Goal: Understand process/instructions

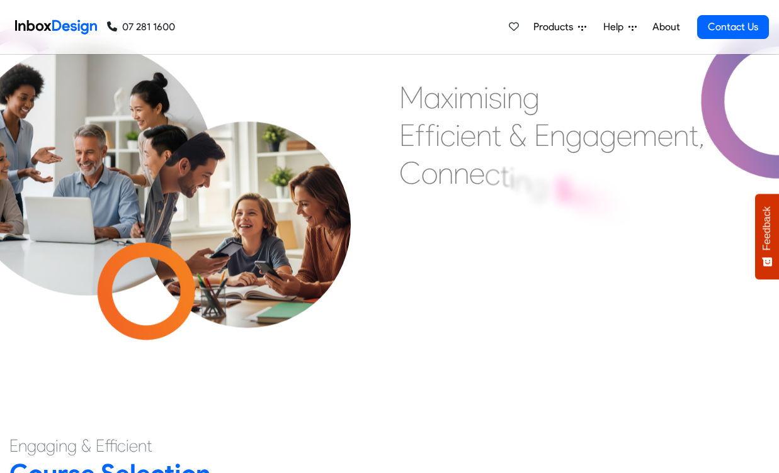
scroll to position [63, 0]
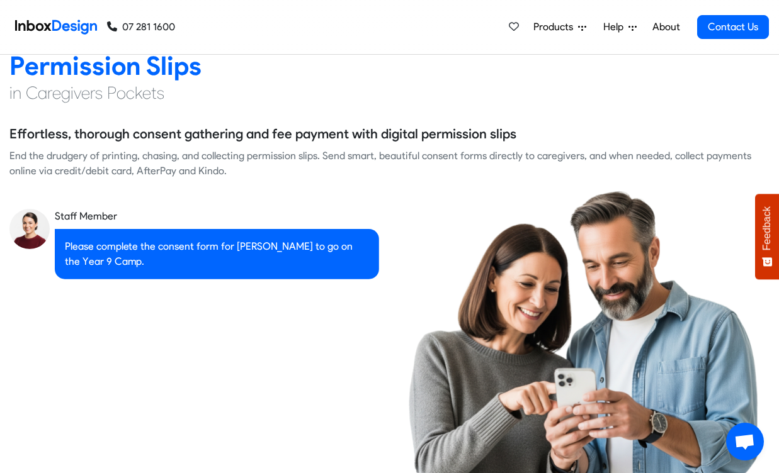
checkbox input "true"
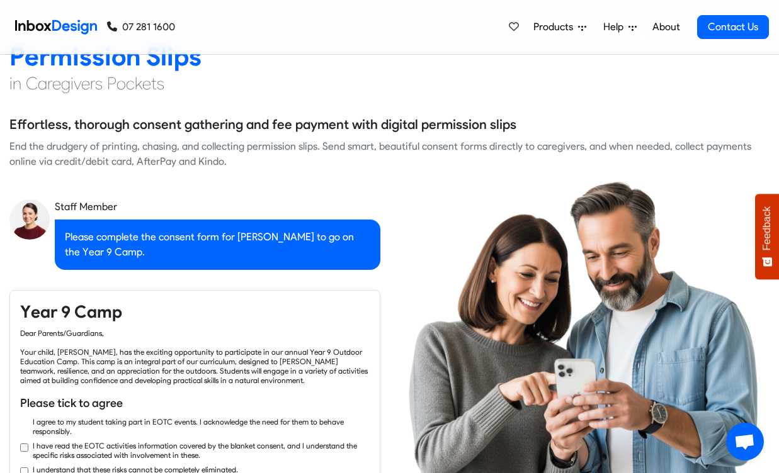
checkbox input "true"
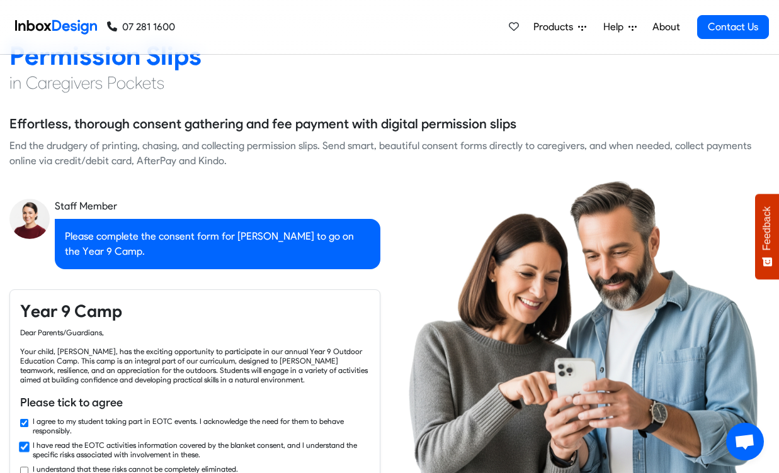
checkbox input "true"
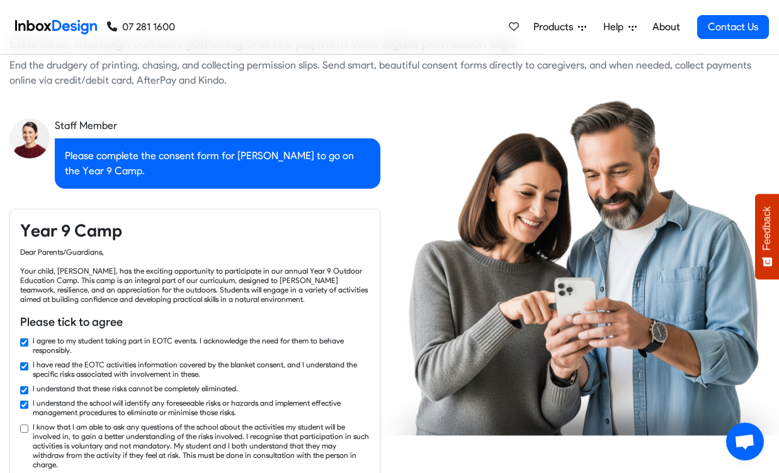
checkbox input "true"
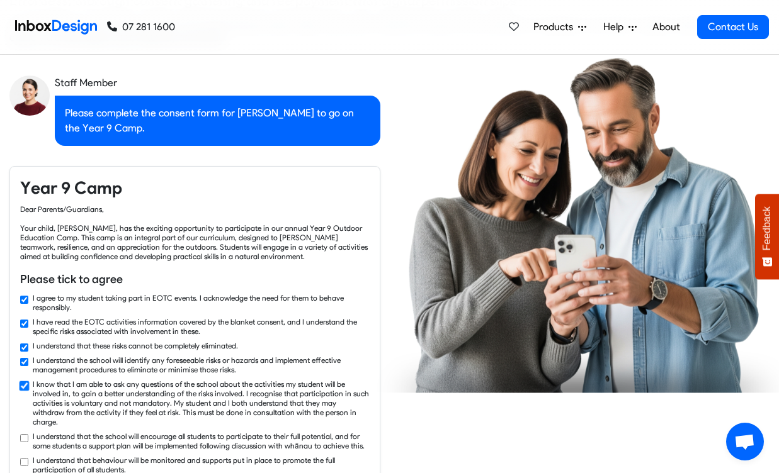
checkbox input "true"
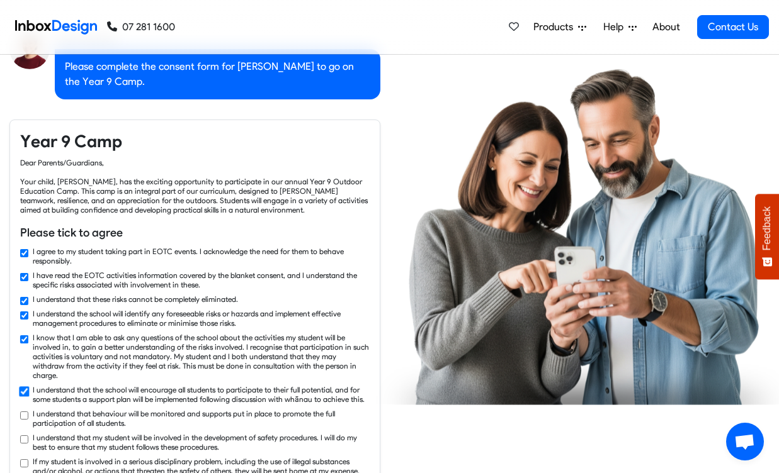
checkbox input "true"
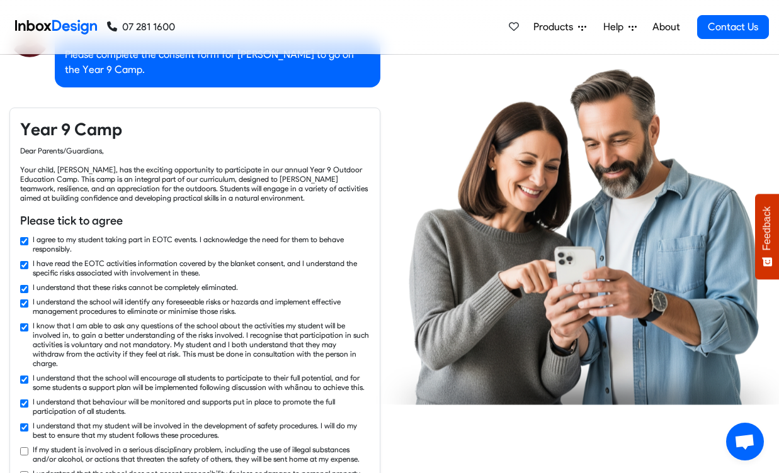
checkbox input "true"
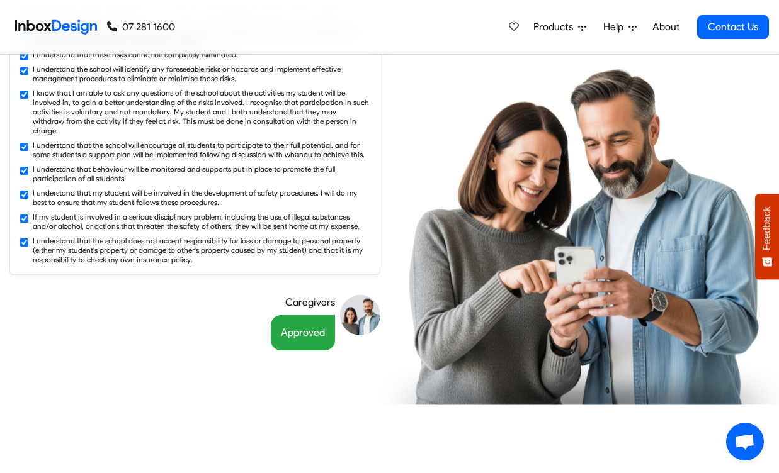
scroll to position [865, 0]
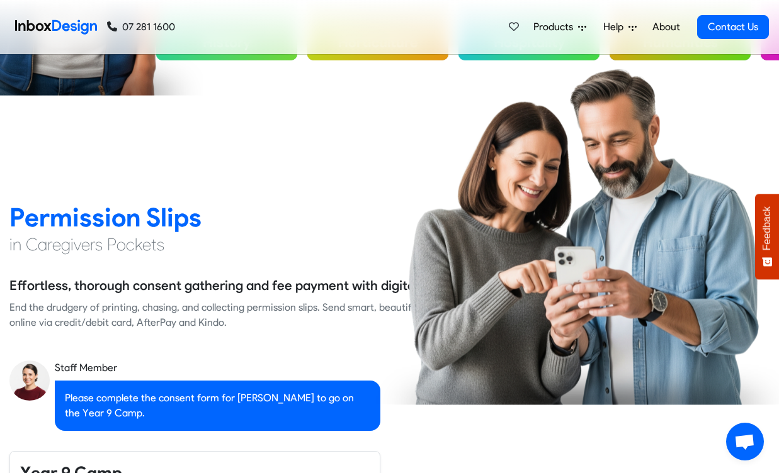
checkbox input "false"
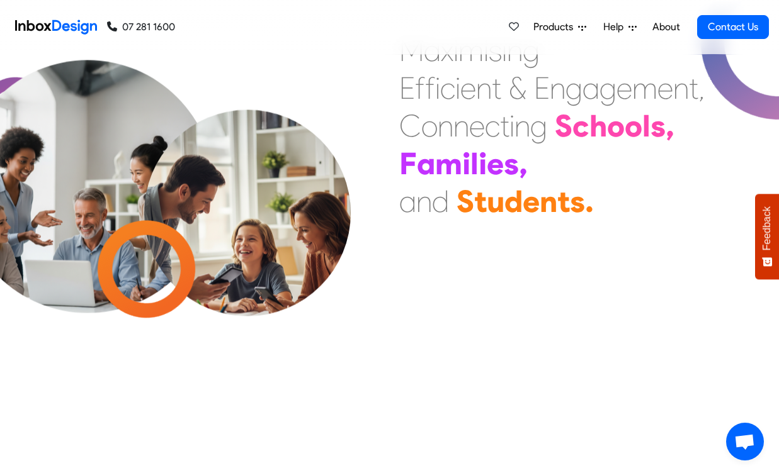
checkbox input "false"
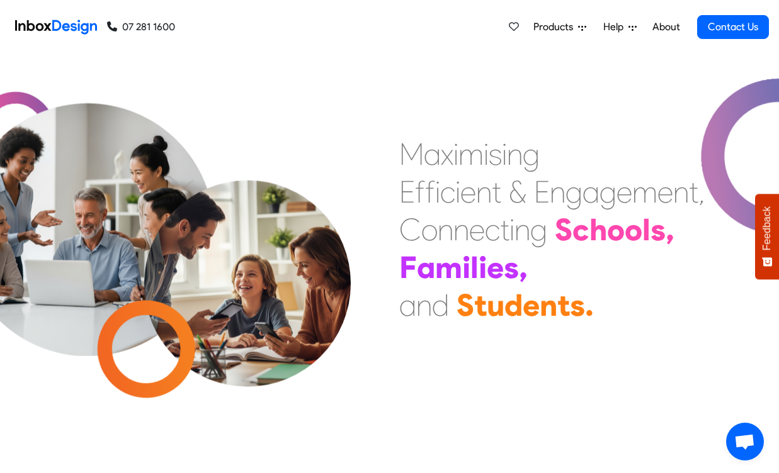
checkbox input "false"
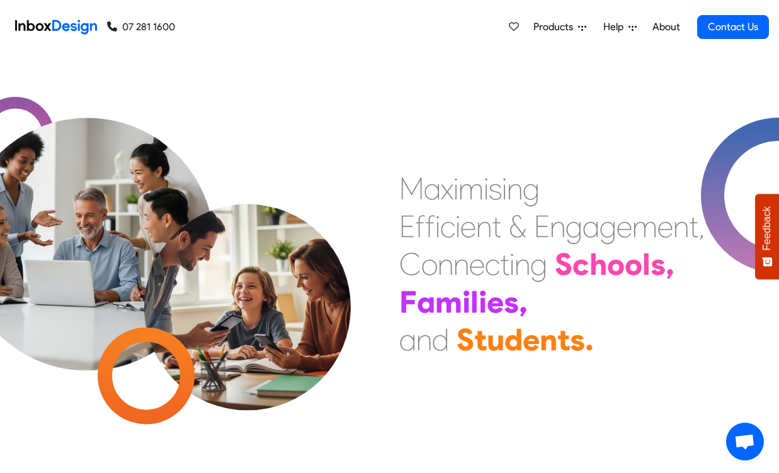
click at [64, 27] on img at bounding box center [56, 26] width 82 height 25
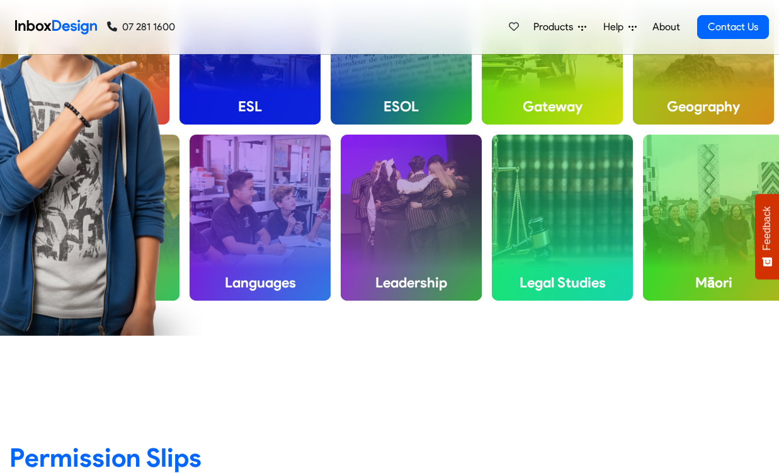
scroll to position [643, 0]
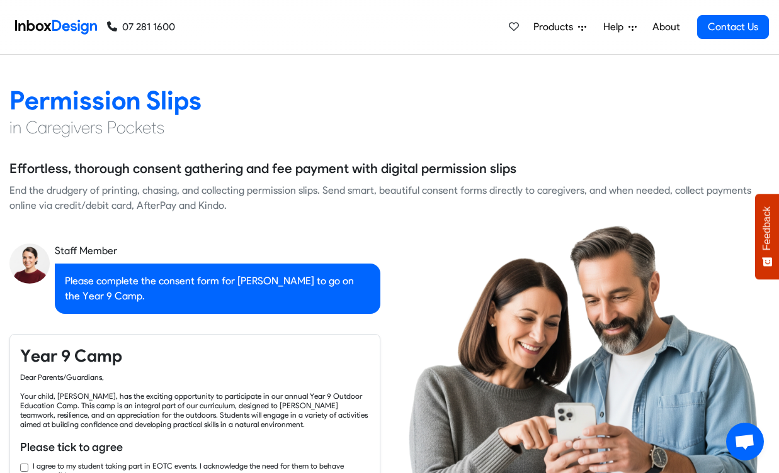
checkbox input "true"
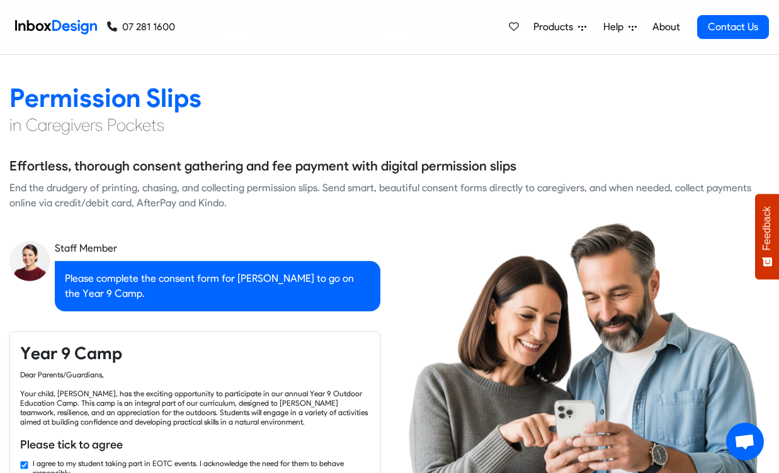
checkbox input "true"
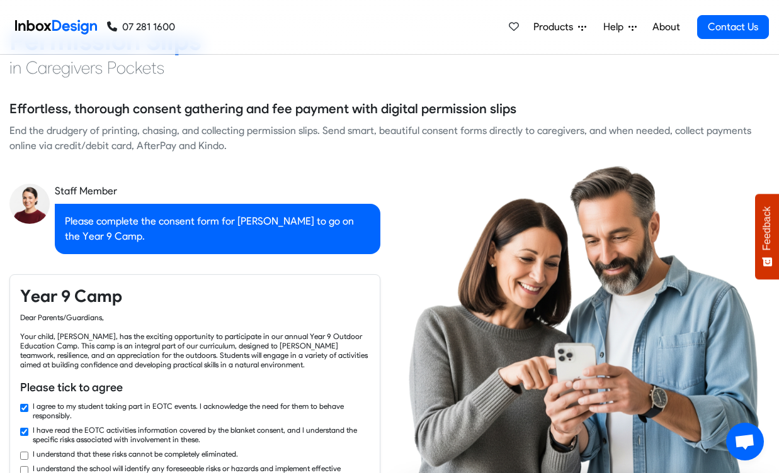
checkbox input "true"
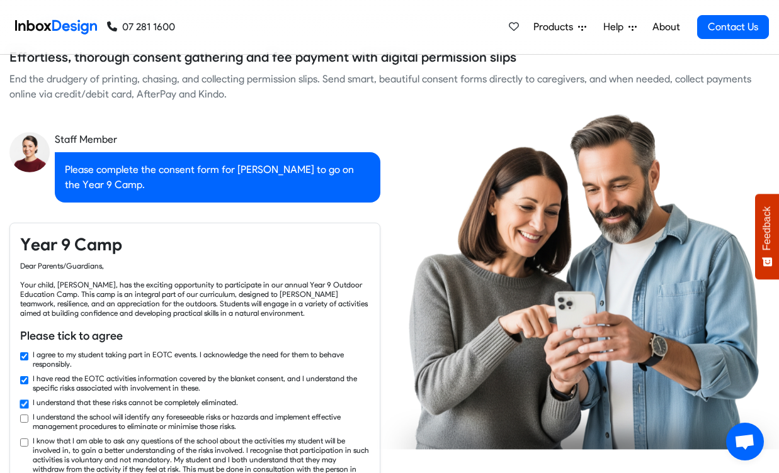
checkbox input "true"
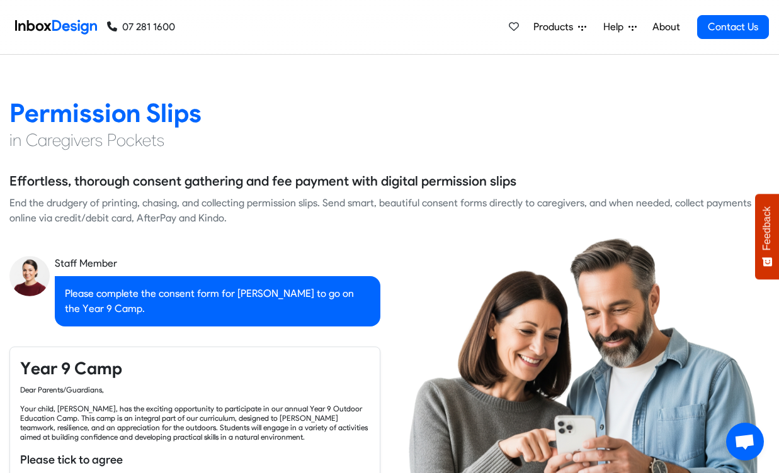
checkbox input "false"
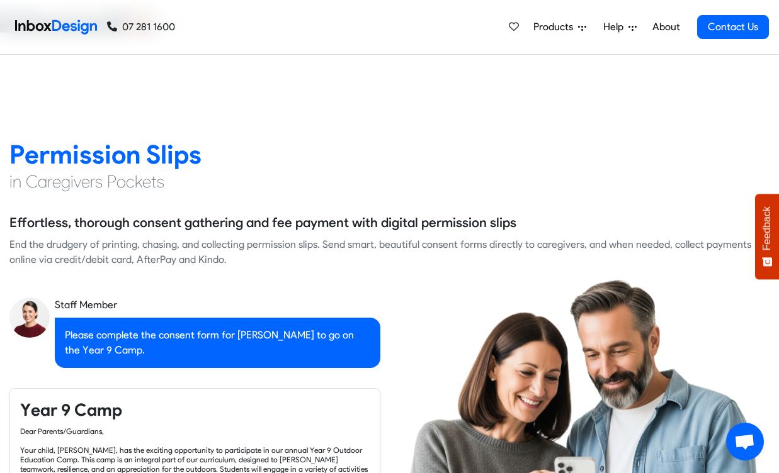
checkbox input "false"
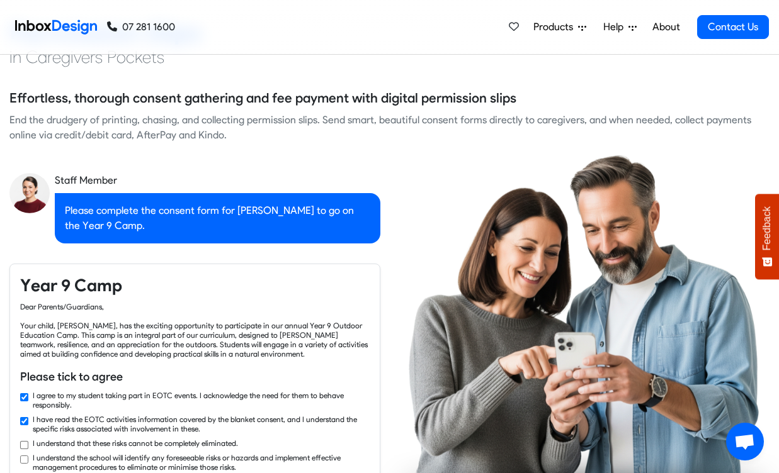
checkbox input "true"
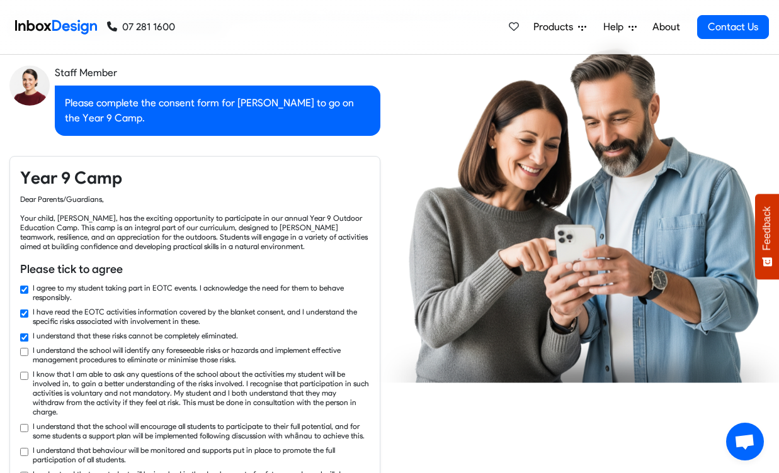
checkbox input "true"
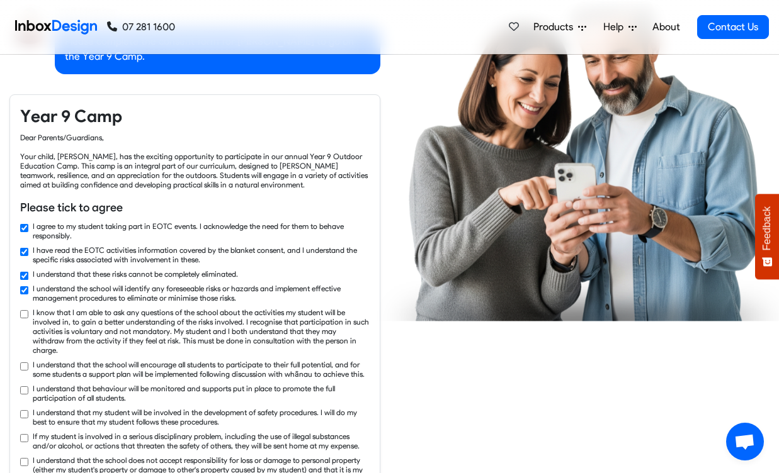
checkbox input "true"
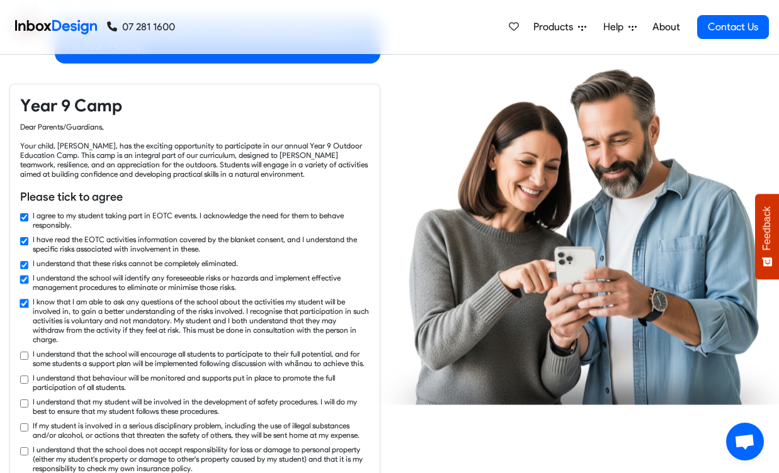
checkbox input "true"
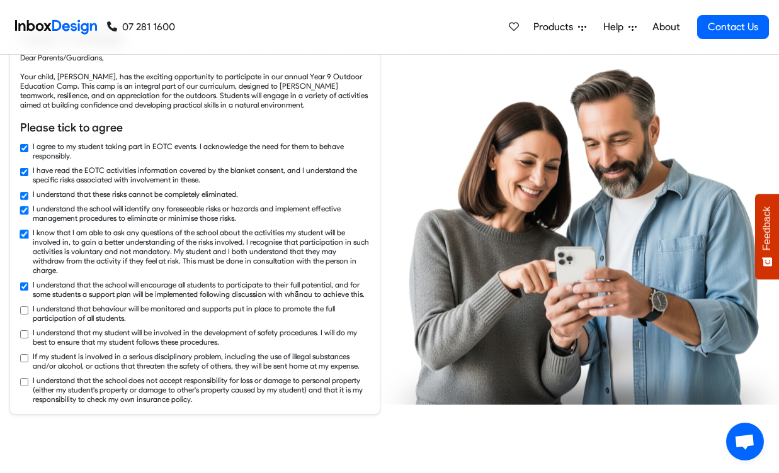
checkbox input "true"
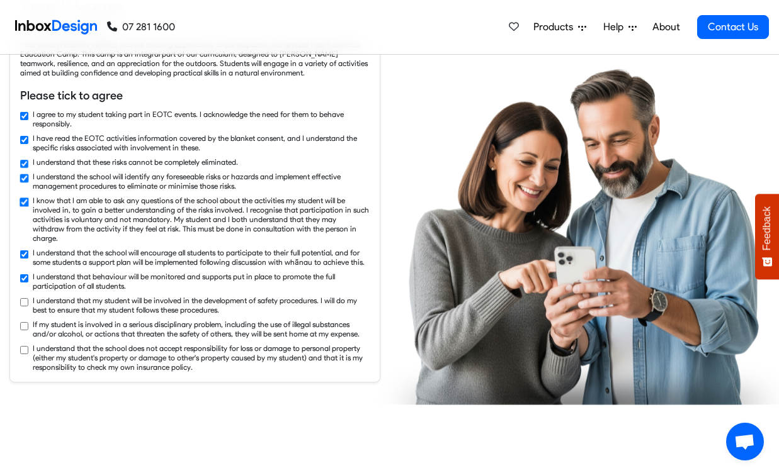
checkbox input "true"
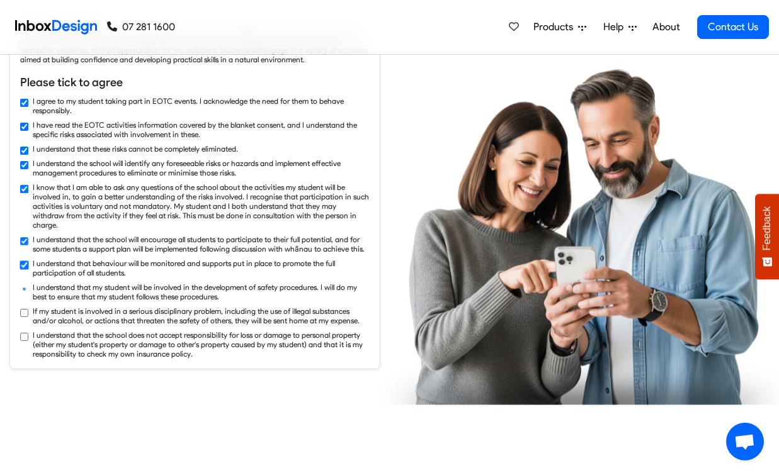
checkbox input "true"
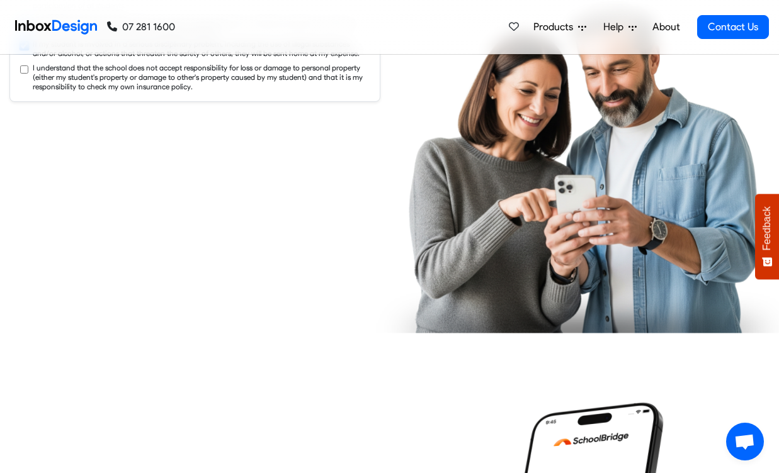
checkbox input "true"
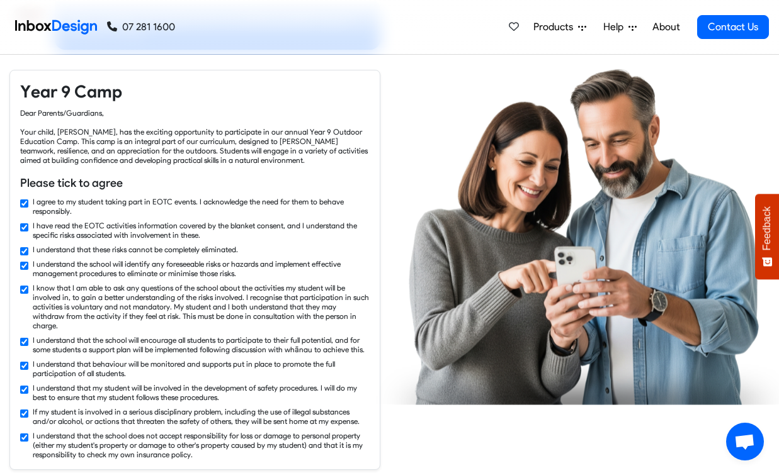
scroll to position [1247, 0]
drag, startPoint x: 24, startPoint y: 91, endPoint x: 327, endPoint y: 451, distance: 470.3
click at [327, 451] on div "Year 9 Camp Dear Parents/Guardians, Your child, [PERSON_NAME], has the exciting…" at bounding box center [194, 269] width 371 height 400
click at [252, 183] on h6 "Please tick to agree" at bounding box center [194, 182] width 349 height 16
drag, startPoint x: 21, startPoint y: 90, endPoint x: 279, endPoint y: 415, distance: 414.8
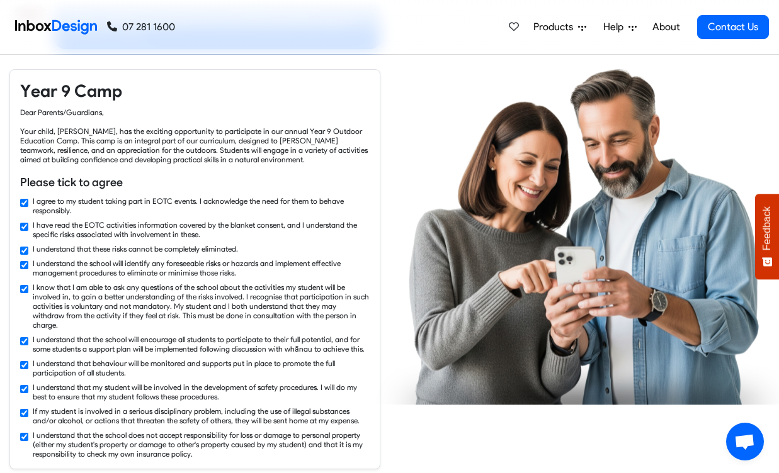
click at [279, 415] on div "Year 9 Camp Dear Parents/Guardians, Your child, [PERSON_NAME], has the exciting…" at bounding box center [194, 269] width 371 height 400
click at [239, 359] on label "I understand that behaviour will be monitored and supports put in place to prom…" at bounding box center [201, 368] width 337 height 19
click at [23, 359] on div "I understand that behaviour will be monitored and supports put in place to prom…" at bounding box center [194, 368] width 349 height 19
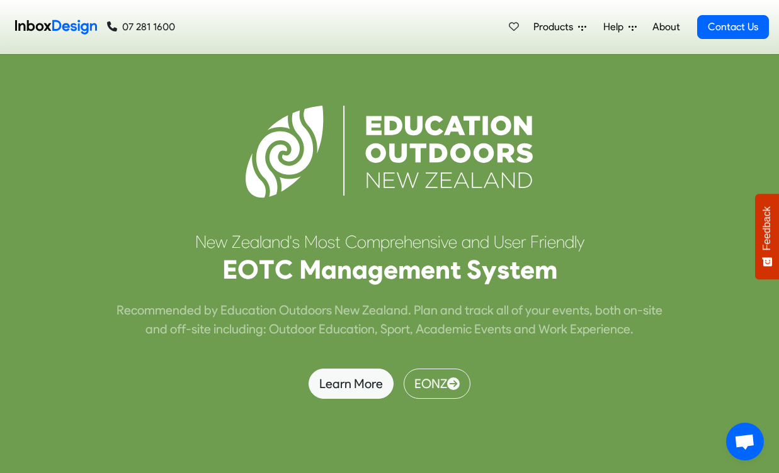
scroll to position [3163, 0]
